Goal: Book appointment/travel/reservation

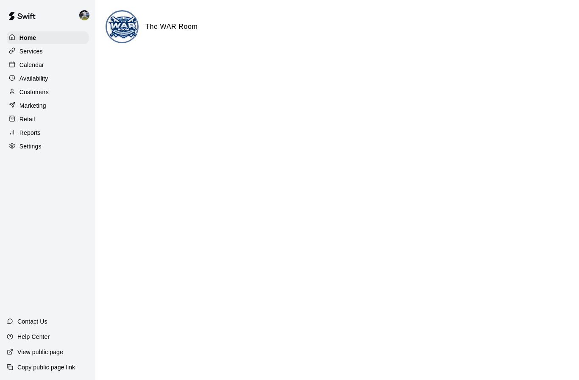
click at [21, 62] on p "Calendar" at bounding box center [31, 65] width 25 height 8
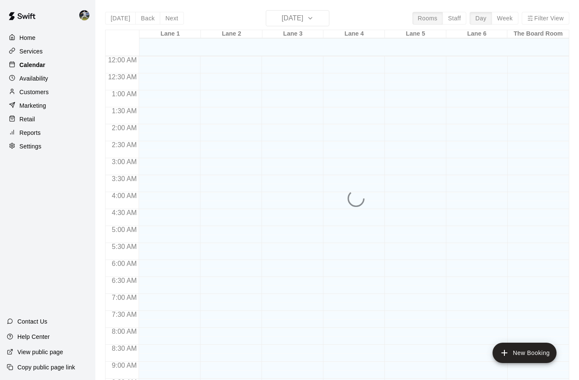
scroll to position [426, 0]
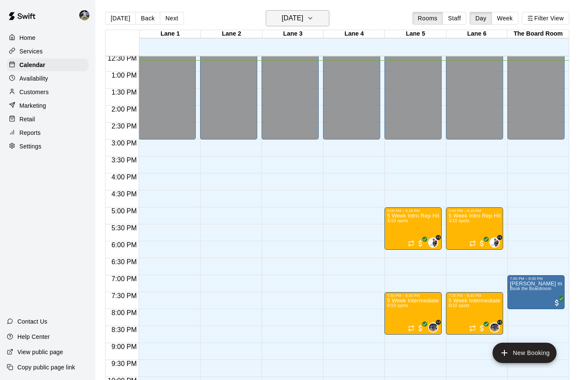
click at [289, 17] on h6 "[DATE]" at bounding box center [292, 18] width 22 height 12
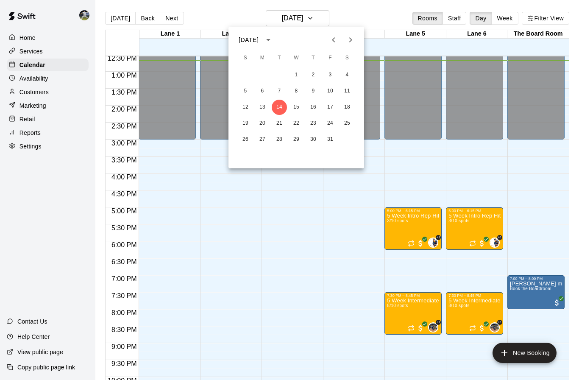
click at [351, 39] on icon "Next month" at bounding box center [350, 39] width 3 height 5
click at [330, 97] on button "7" at bounding box center [330, 90] width 15 height 15
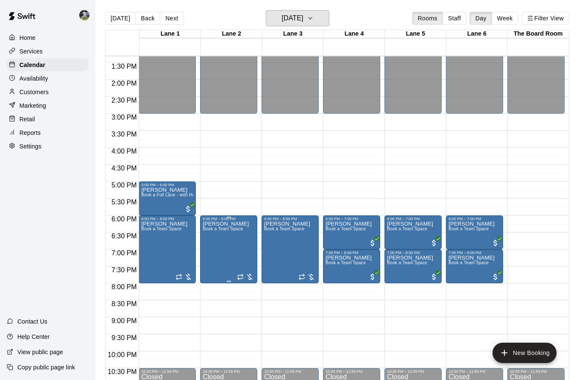
scroll to position [451, 0]
click at [287, 23] on h6 "[DATE]" at bounding box center [292, 18] width 22 height 12
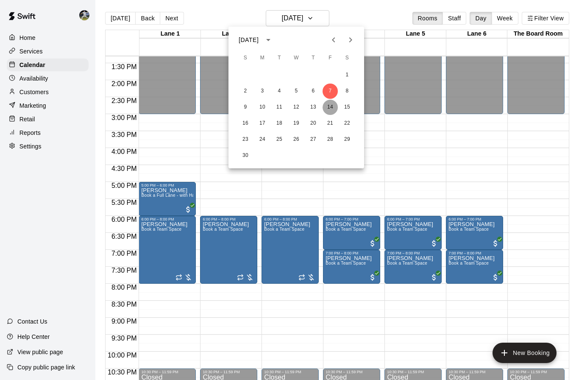
click at [331, 108] on button "14" at bounding box center [330, 107] width 15 height 15
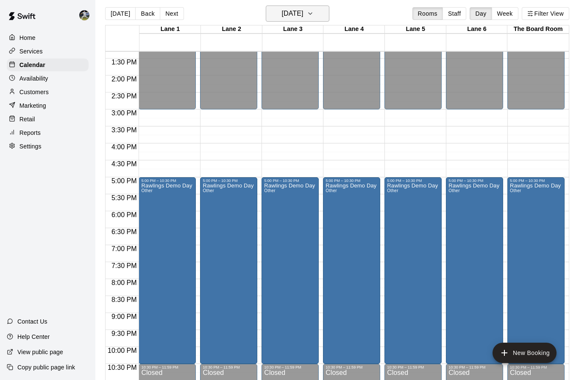
click at [314, 11] on icon "button" at bounding box center [310, 13] width 7 height 10
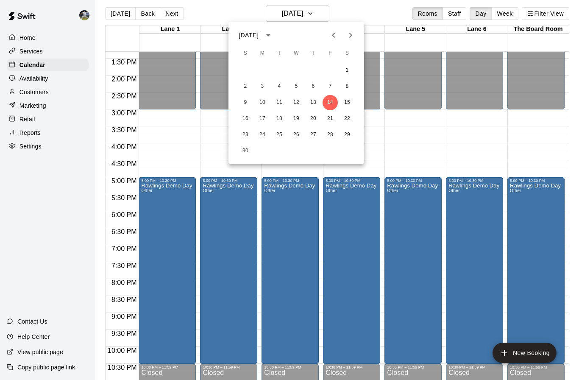
click at [329, 41] on button "Previous month" at bounding box center [333, 35] width 17 height 17
click at [331, 133] on button "31" at bounding box center [330, 134] width 15 height 15
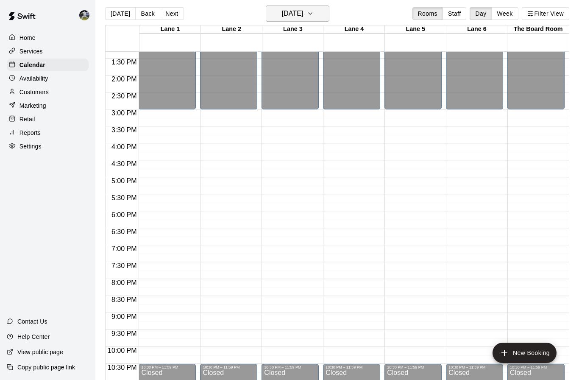
click at [303, 18] on h6 "[DATE]" at bounding box center [292, 14] width 22 height 12
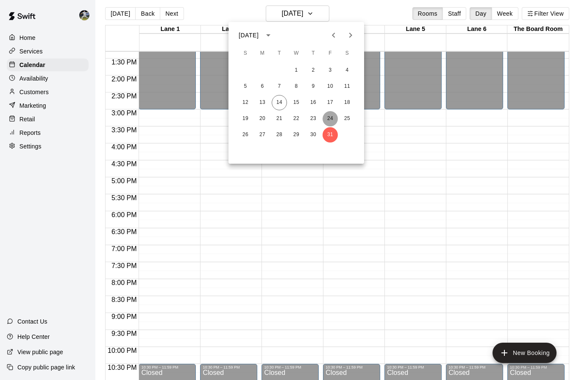
click at [331, 120] on button "24" at bounding box center [330, 118] width 15 height 15
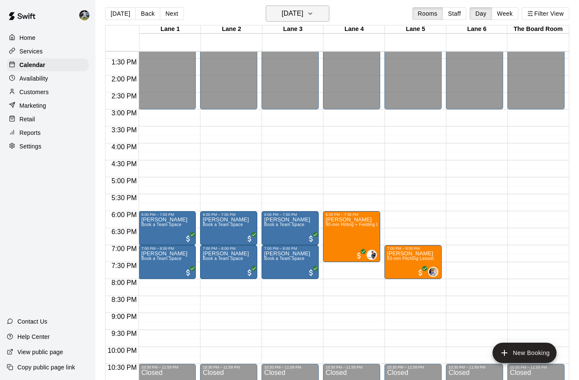
click at [303, 15] on h6 "[DATE]" at bounding box center [292, 14] width 22 height 12
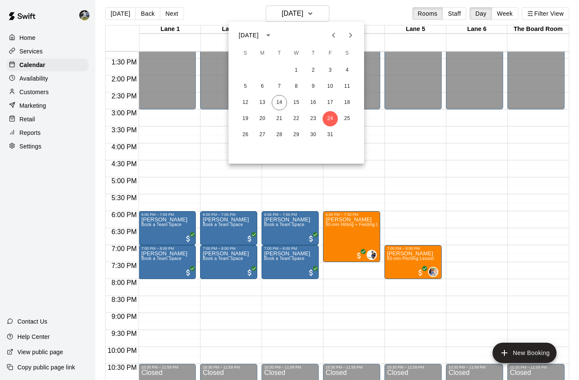
click at [350, 34] on icon "Next month" at bounding box center [350, 35] width 3 height 5
click at [346, 70] on button "1" at bounding box center [346, 70] width 15 height 15
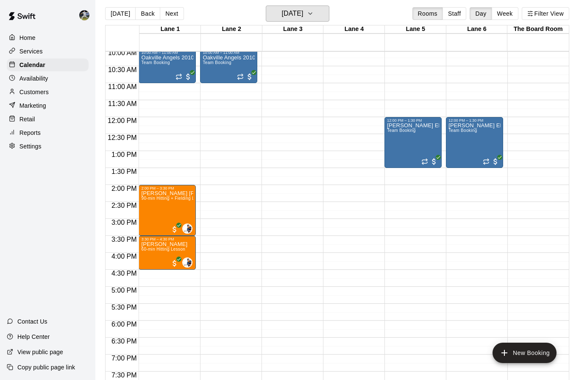
scroll to position [270, 0]
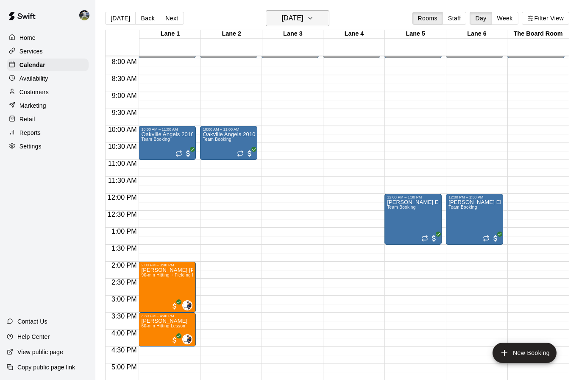
click at [314, 20] on icon "button" at bounding box center [310, 18] width 7 height 10
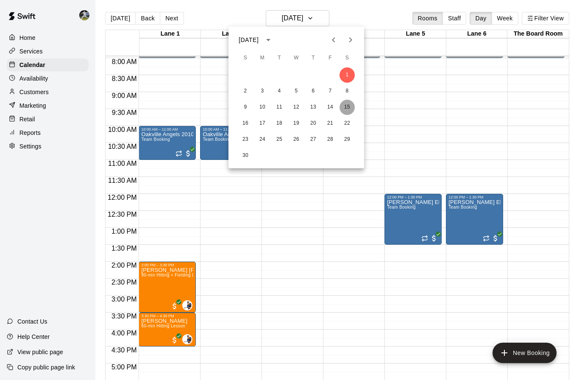
click at [347, 109] on button "15" at bounding box center [346, 107] width 15 height 15
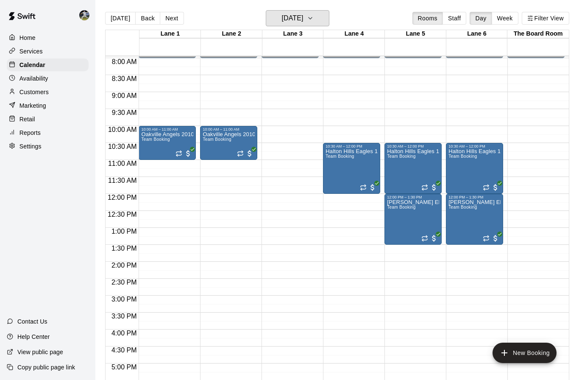
scroll to position [315, 0]
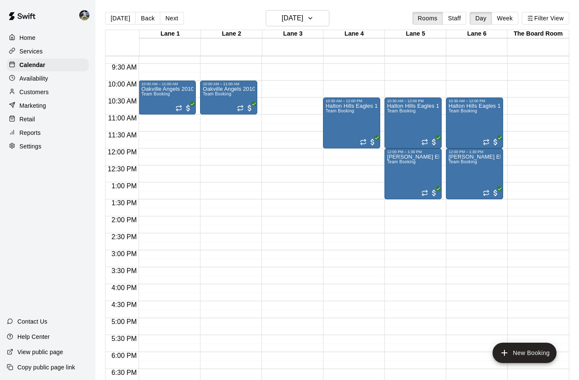
click at [147, 222] on div "12:00 AM – 8:00 AM Closed 10:00 AM – 11:00 AM Oakville Angels 2010 Team Booking…" at bounding box center [167, 148] width 57 height 814
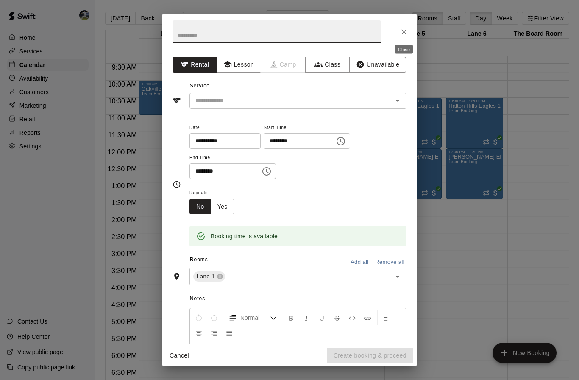
click at [401, 32] on icon "Close" at bounding box center [404, 32] width 8 height 8
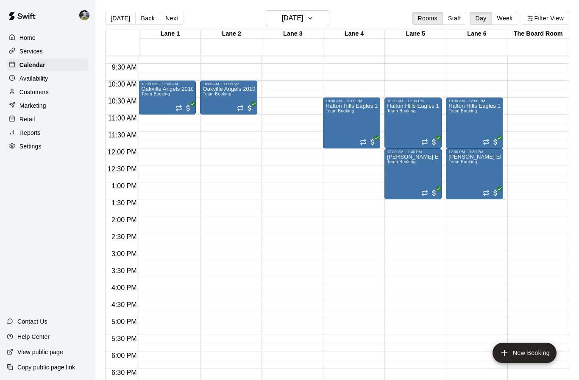
click at [146, 292] on div "12:00 AM – 8:00 AM Closed 10:00 AM – 11:00 AM Oakville Angels 2010 Team Booking…" at bounding box center [167, 148] width 57 height 814
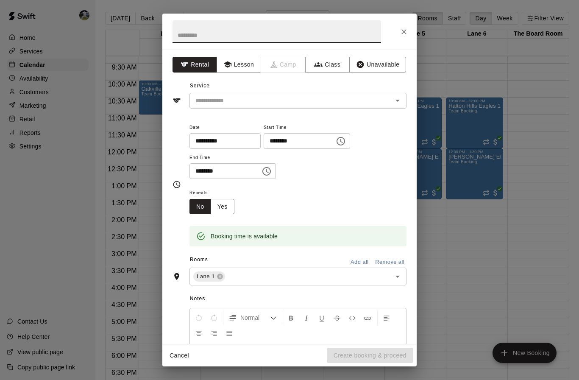
click at [190, 28] on input "text" at bounding box center [276, 31] width 209 height 22
click at [221, 107] on div "​" at bounding box center [297, 101] width 217 height 16
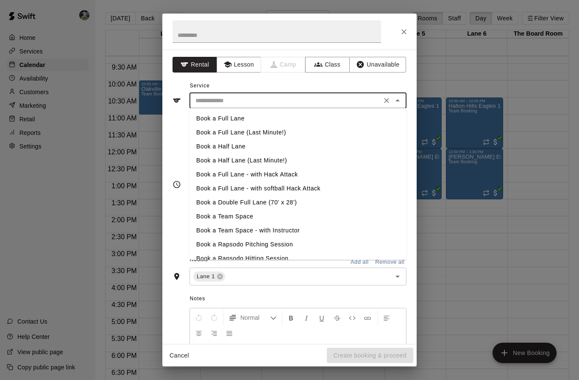
click at [238, 218] on li "Book a Team Space" at bounding box center [297, 216] width 217 height 14
type input "**********"
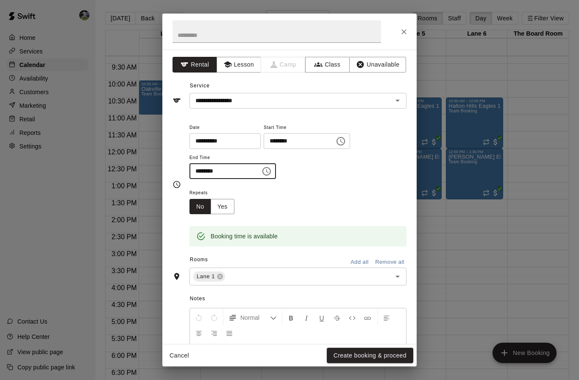
click at [240, 164] on input "********" at bounding box center [221, 171] width 65 height 16
click at [262, 172] on icon "Choose time, selected time is 4:30 PM" at bounding box center [267, 171] width 10 height 10
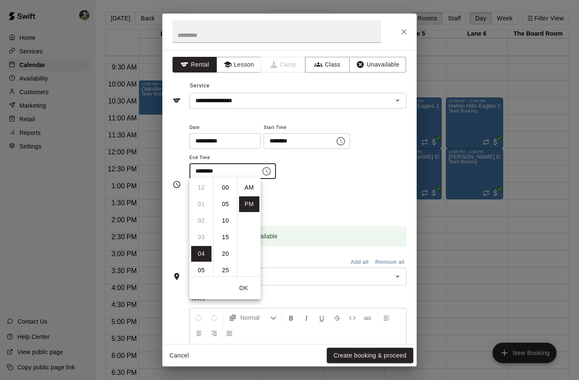
scroll to position [15, 0]
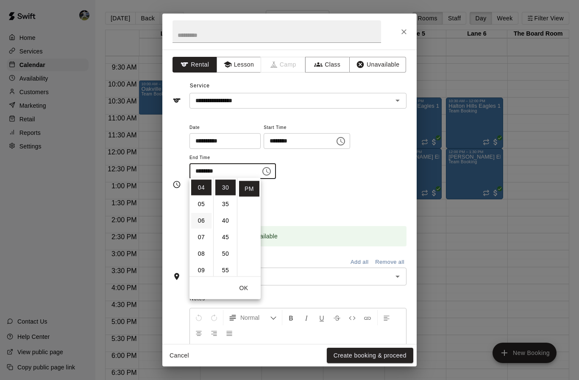
click at [200, 214] on li "06" at bounding box center [201, 221] width 20 height 16
click at [224, 186] on li "00" at bounding box center [225, 188] width 20 height 16
type input "********"
click at [364, 181] on div "**********" at bounding box center [297, 155] width 217 height 66
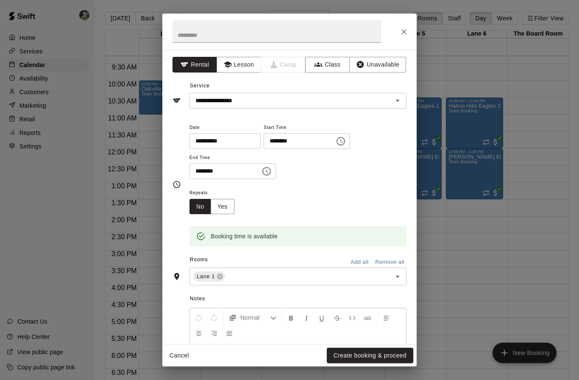
click at [356, 261] on button "Add all" at bounding box center [359, 262] width 27 height 13
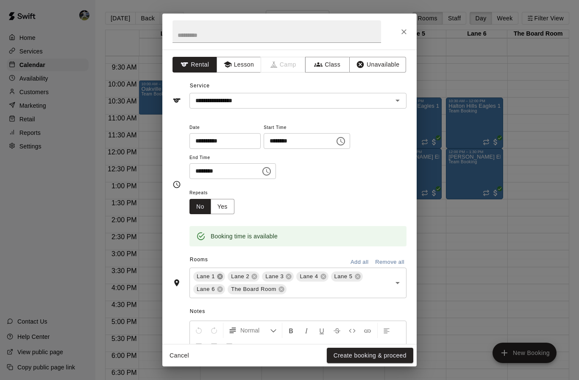
click at [221, 275] on icon at bounding box center [220, 277] width 6 height 6
click at [219, 275] on icon at bounding box center [220, 277] width 6 height 6
click at [351, 275] on icon at bounding box center [350, 276] width 7 height 7
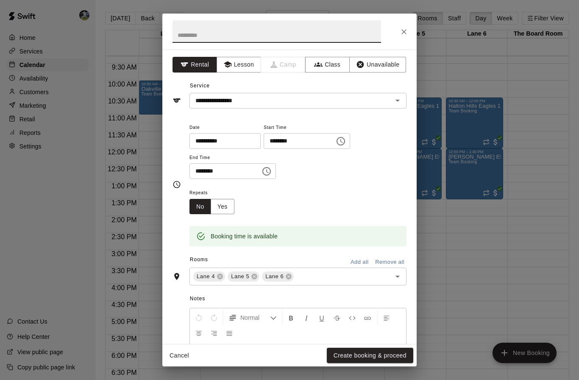
click at [224, 35] on input "text" at bounding box center [276, 31] width 209 height 22
type input "**********"
click at [258, 115] on div "**********" at bounding box center [289, 184] width 234 height 138
click at [359, 352] on button "Create booking & proceed" at bounding box center [370, 356] width 86 height 16
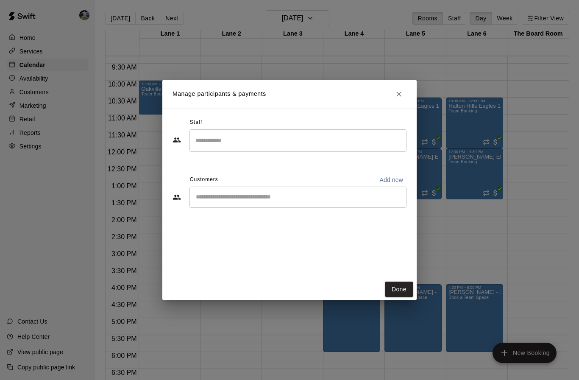
click at [229, 204] on div "​" at bounding box center [297, 196] width 217 height 21
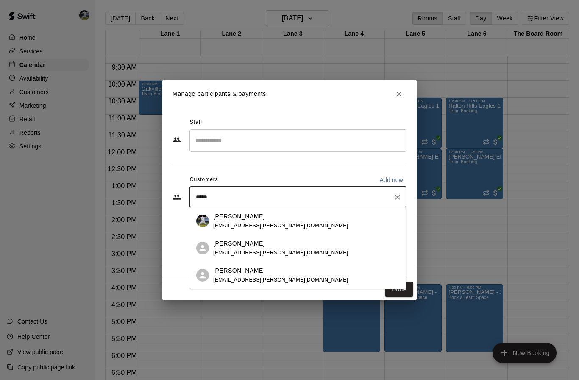
type input "*****"
drag, startPoint x: 229, startPoint y: 204, endPoint x: 243, endPoint y: 224, distance: 24.3
click at [0, 0] on html "Home Services Calendar Availability Customers Marketing Retail Reports Settings…" at bounding box center [289, 196] width 579 height 393
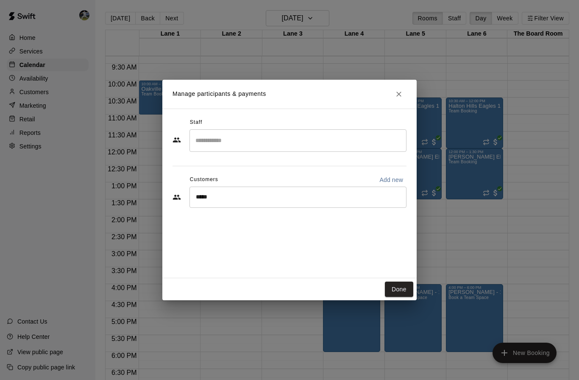
click at [243, 224] on div "Staff ​ Customers Add new ***** ​" at bounding box center [289, 194] width 254 height 170
drag, startPoint x: 243, startPoint y: 224, endPoint x: 0, endPoint y: 0, distance: 331.1
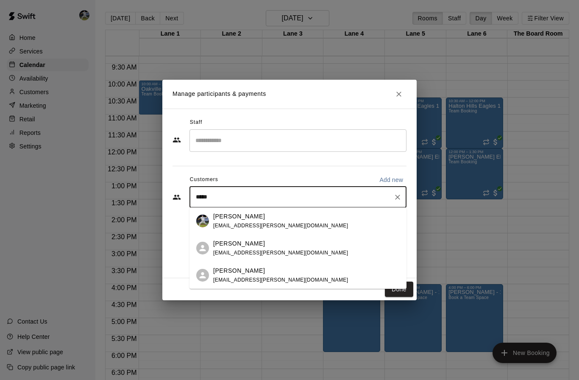
click at [242, 195] on input "*****" at bounding box center [291, 197] width 197 height 8
click at [245, 216] on p "[PERSON_NAME]" at bounding box center [239, 216] width 52 height 9
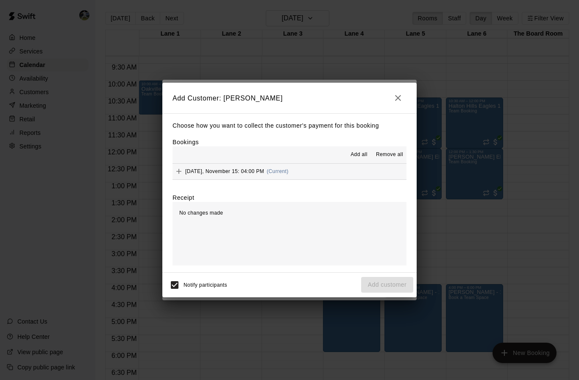
click at [200, 174] on div "[DATE], November 15: 04:00 PM (Current)" at bounding box center [230, 171] width 116 height 13
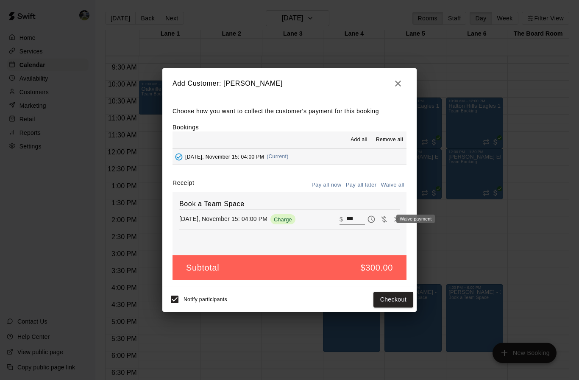
click at [384, 224] on button "Waive payment" at bounding box center [384, 219] width 13 height 13
type input "*"
click at [395, 297] on button "Add customer" at bounding box center [387, 300] width 52 height 16
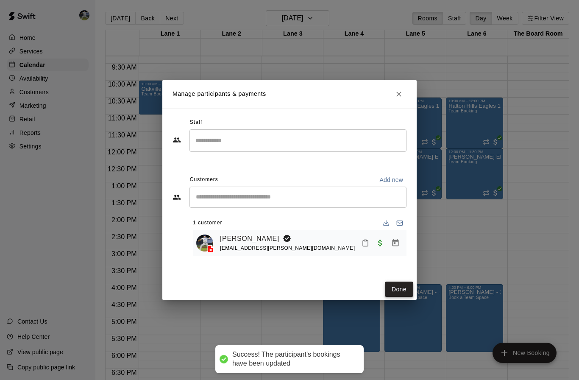
click at [395, 286] on button "Done" at bounding box center [399, 289] width 28 height 16
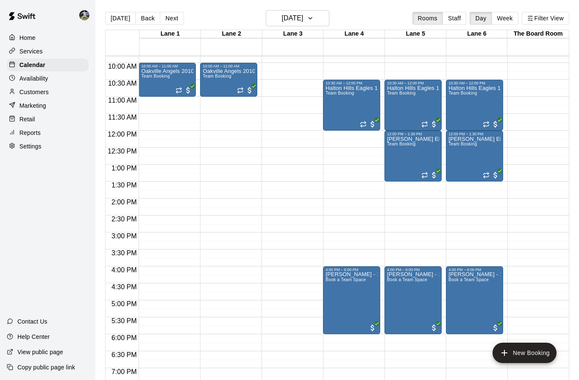
scroll to position [344, 0]
